Goal: Navigation & Orientation: Find specific page/section

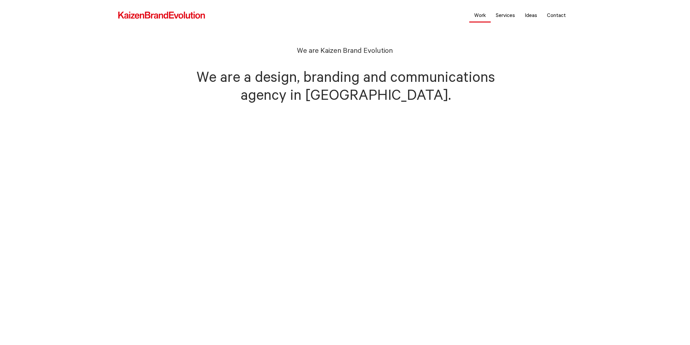
click at [476, 15] on link "Work" at bounding box center [481, 15] width 22 height 16
click at [505, 15] on link "Services" at bounding box center [505, 15] width 29 height 16
